Goal: Navigation & Orientation: Find specific page/section

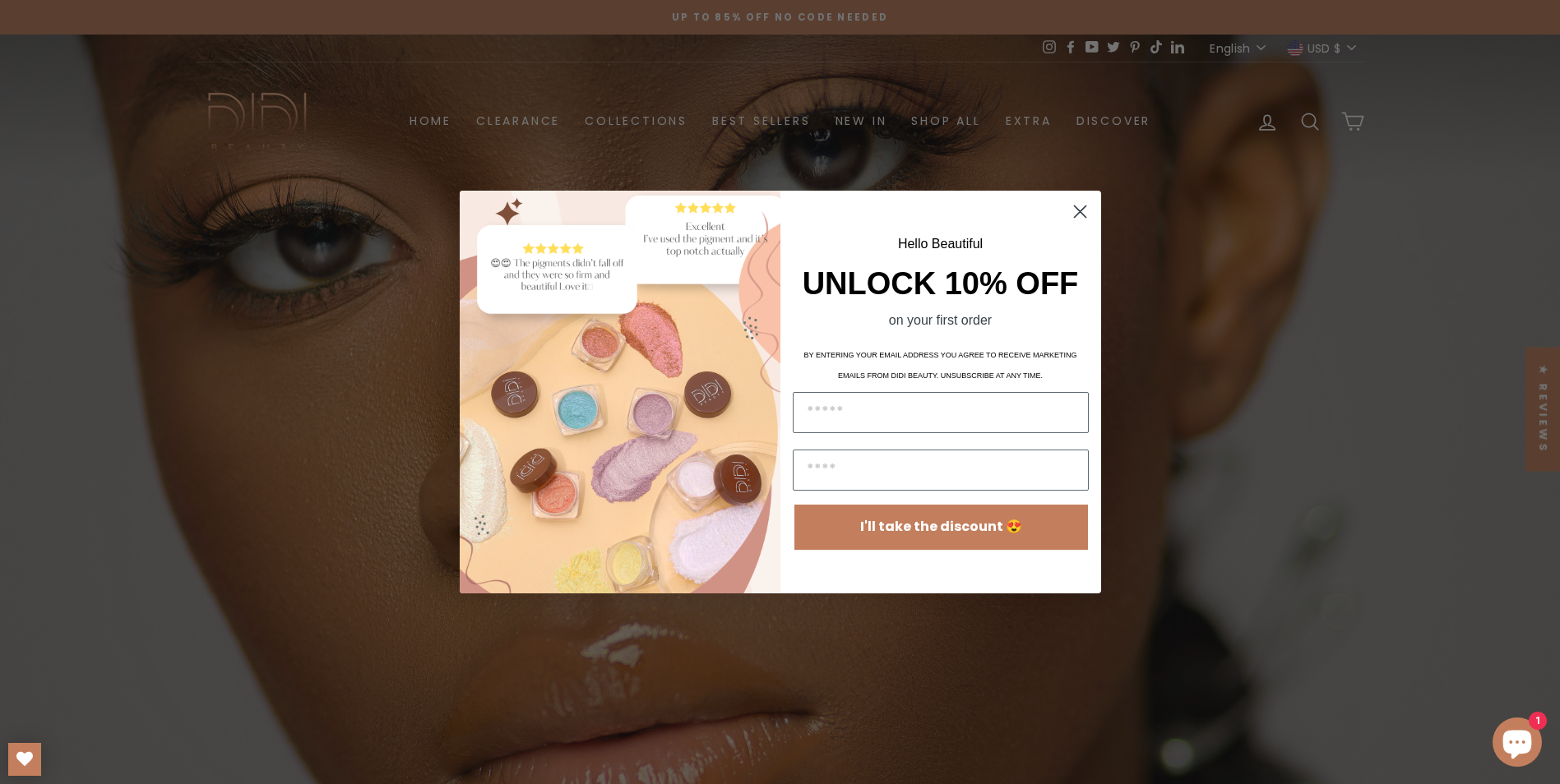
click at [1074, 214] on circle "Close dialog" at bounding box center [1078, 211] width 27 height 27
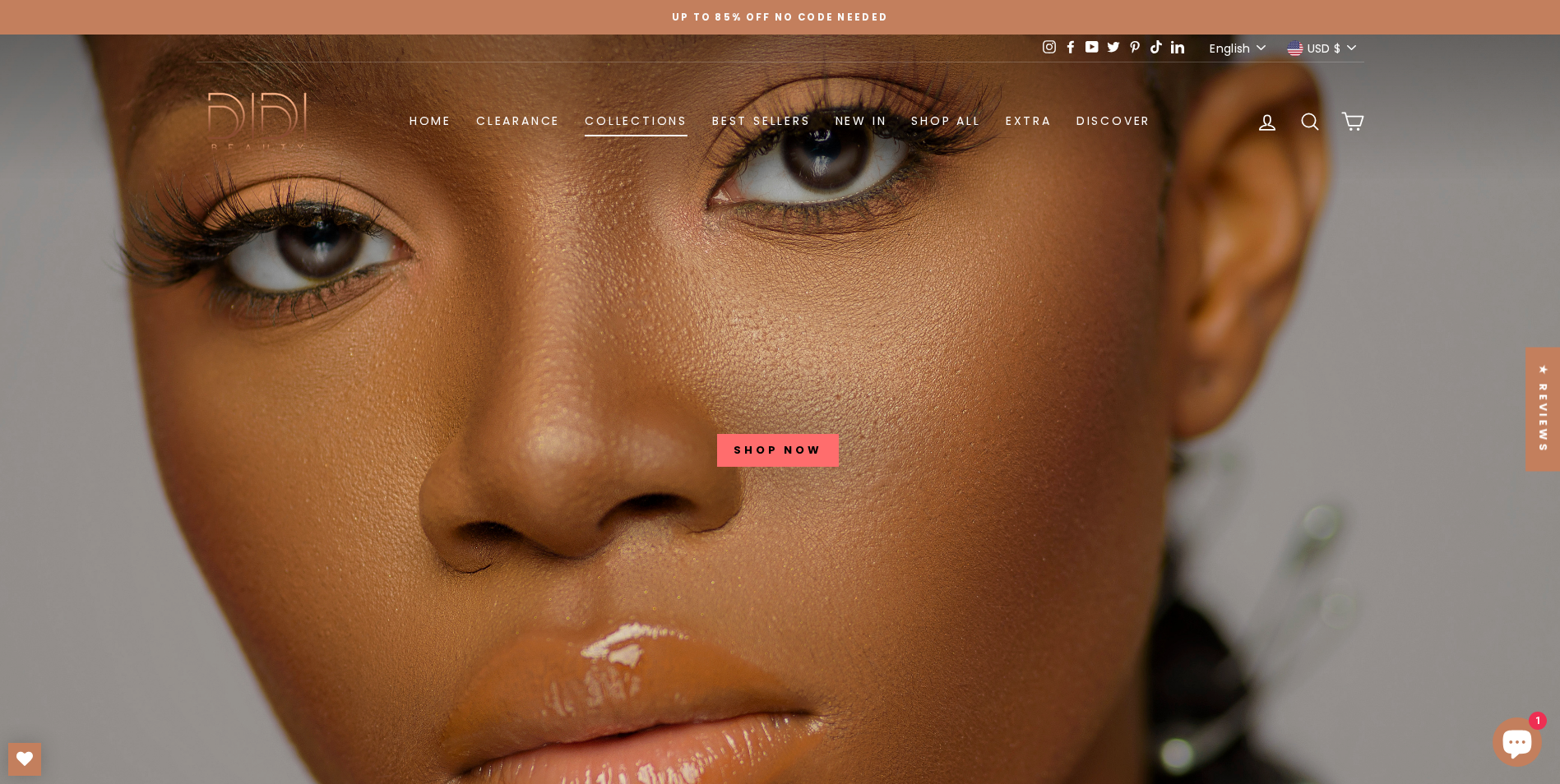
click at [615, 112] on link "Collections" at bounding box center [636, 121] width 128 height 30
